Goal: Task Accomplishment & Management: Use online tool/utility

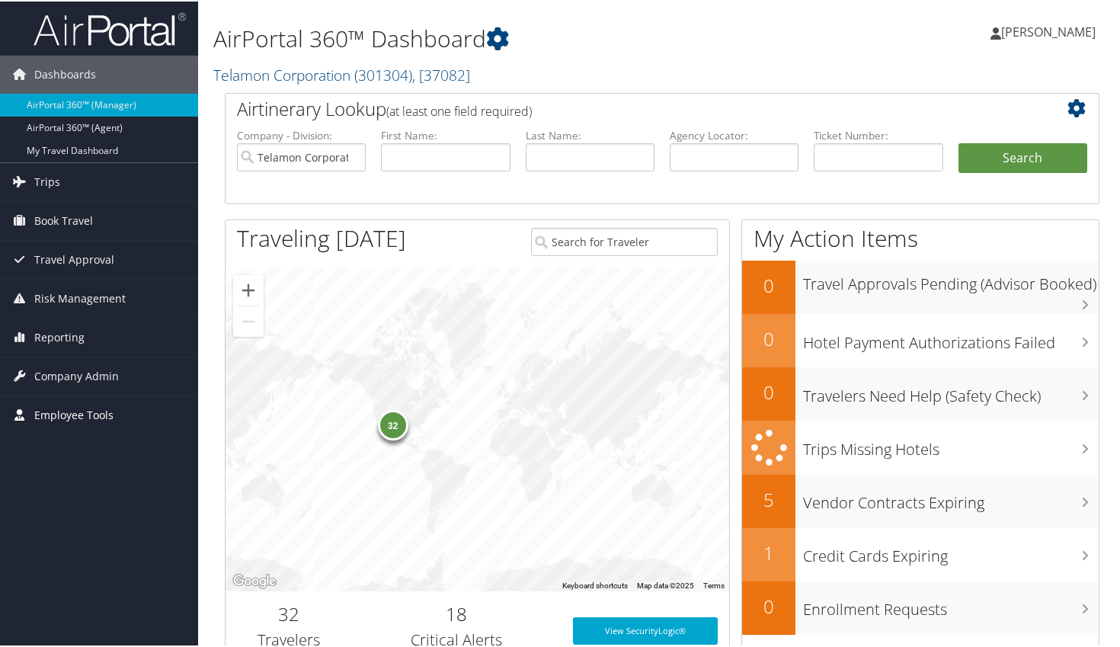
click at [82, 414] on span "Employee Tools" at bounding box center [73, 414] width 79 height 38
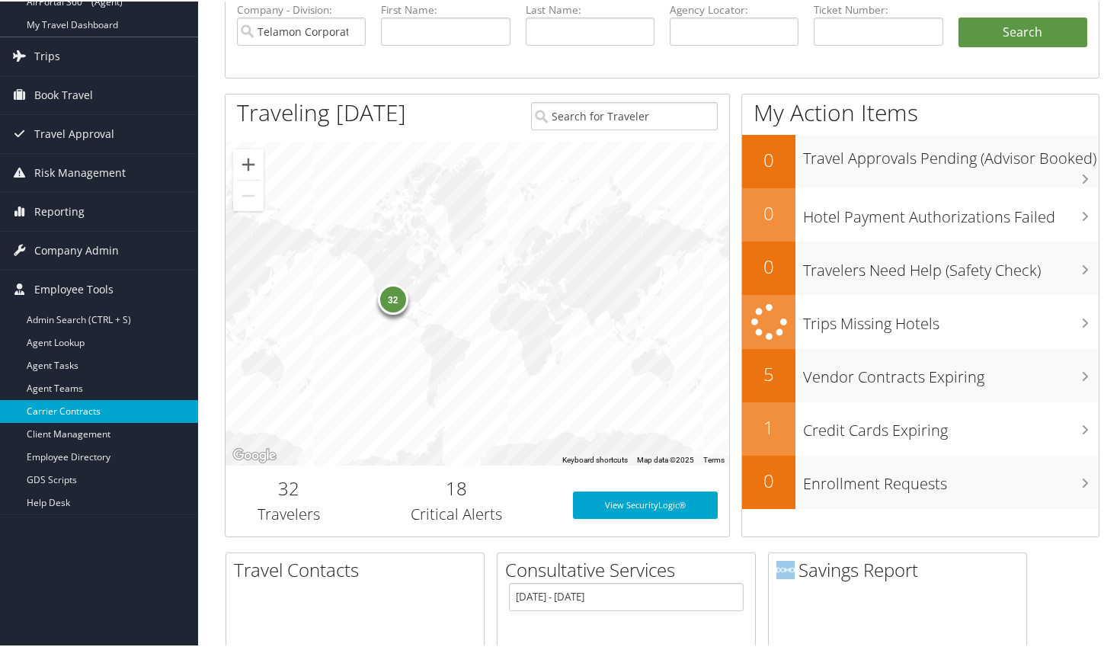
scroll to position [152, 0]
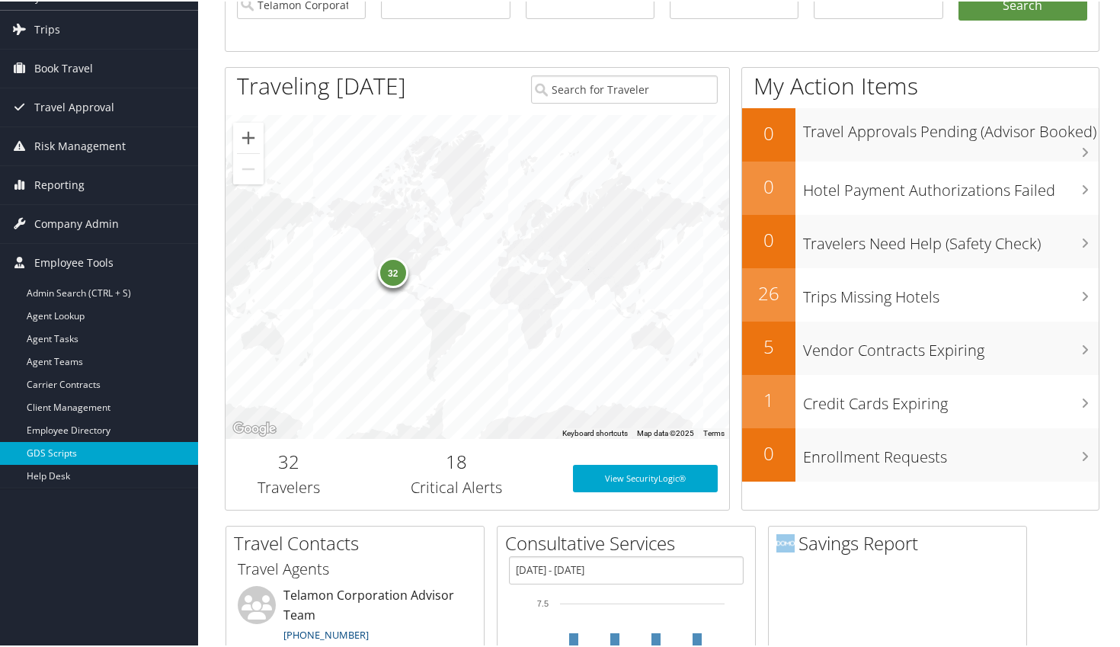
click at [62, 454] on link "GDS Scripts" at bounding box center [99, 451] width 198 height 23
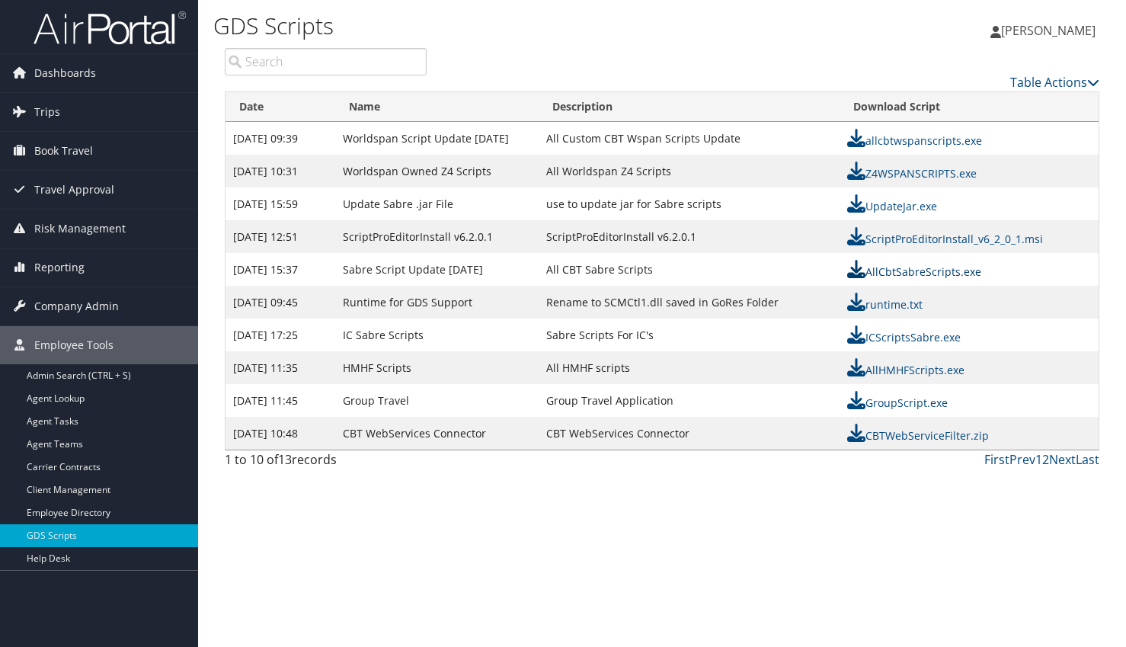
click at [926, 273] on link "AllCbtSabreScripts.exe" at bounding box center [914, 271] width 134 height 14
click at [753, 557] on div "GDS Scripts Pamela Dorsey Pamela Dorsey My Settings Travel Agency Contacts Log …" at bounding box center [662, 323] width 928 height 647
